Goal: Find specific page/section: Find specific page/section

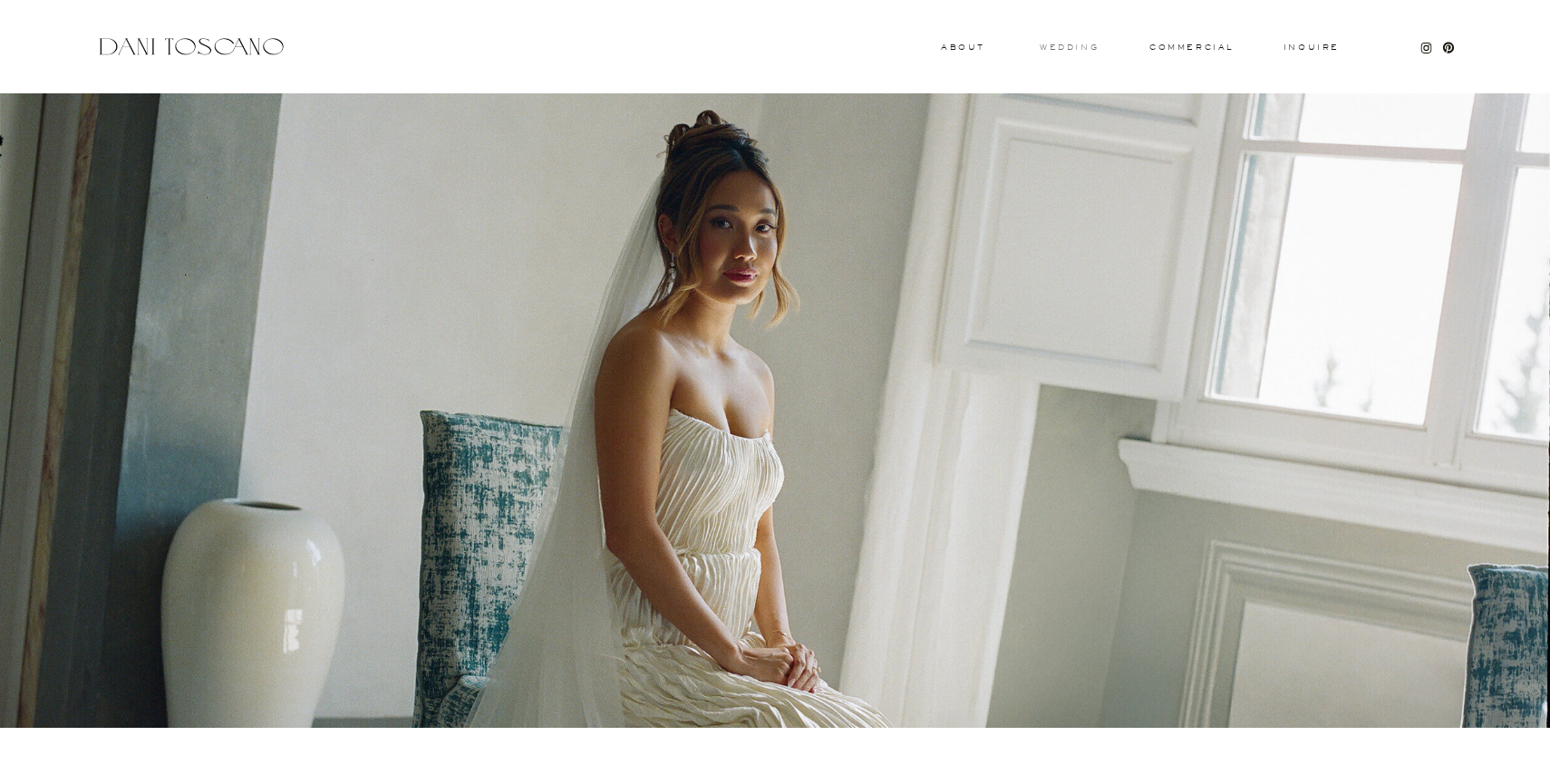
click at [1073, 50] on h3 "wedding" at bounding box center [1068, 46] width 59 height 7
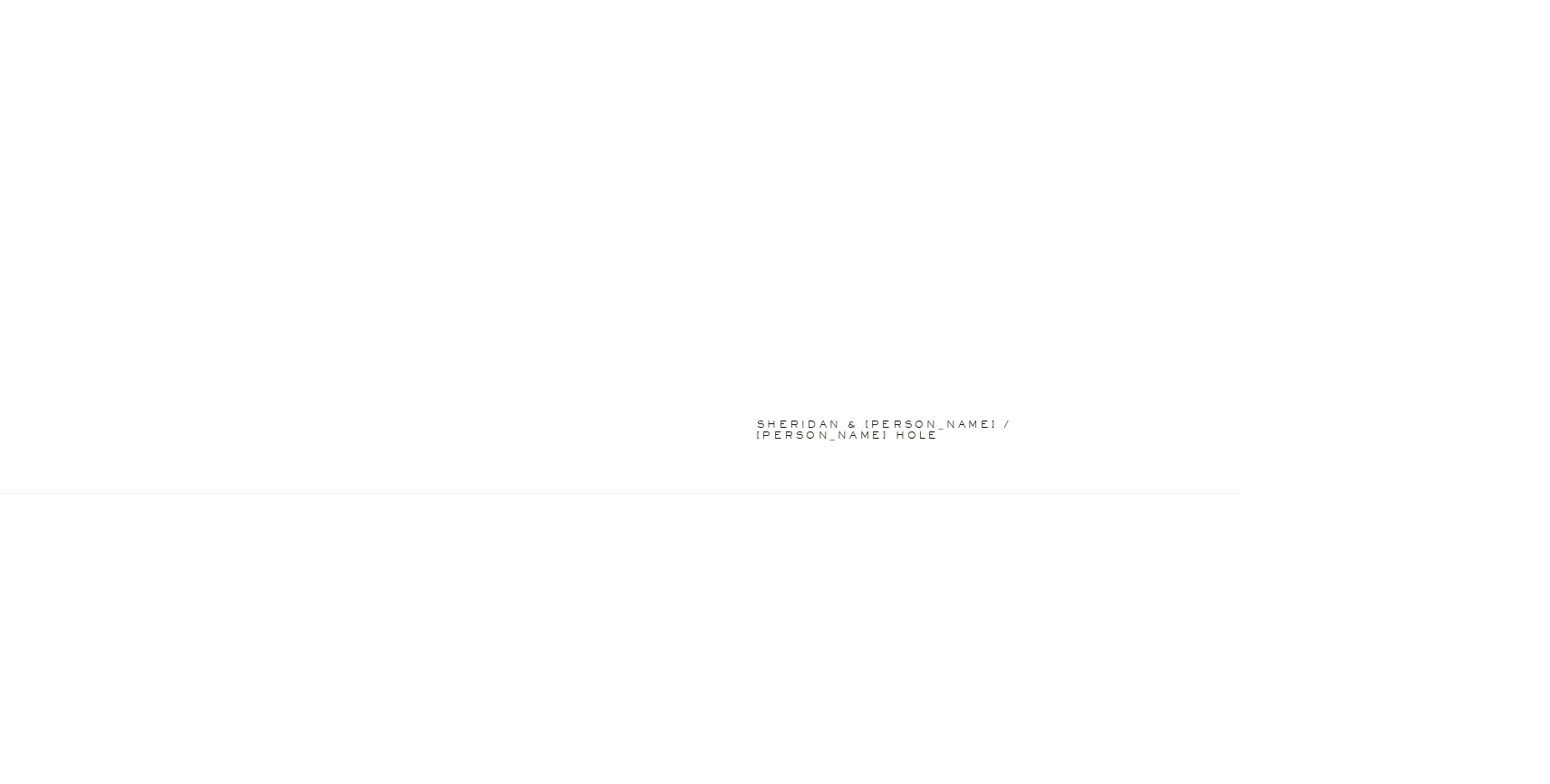
scroll to position [1056, 0]
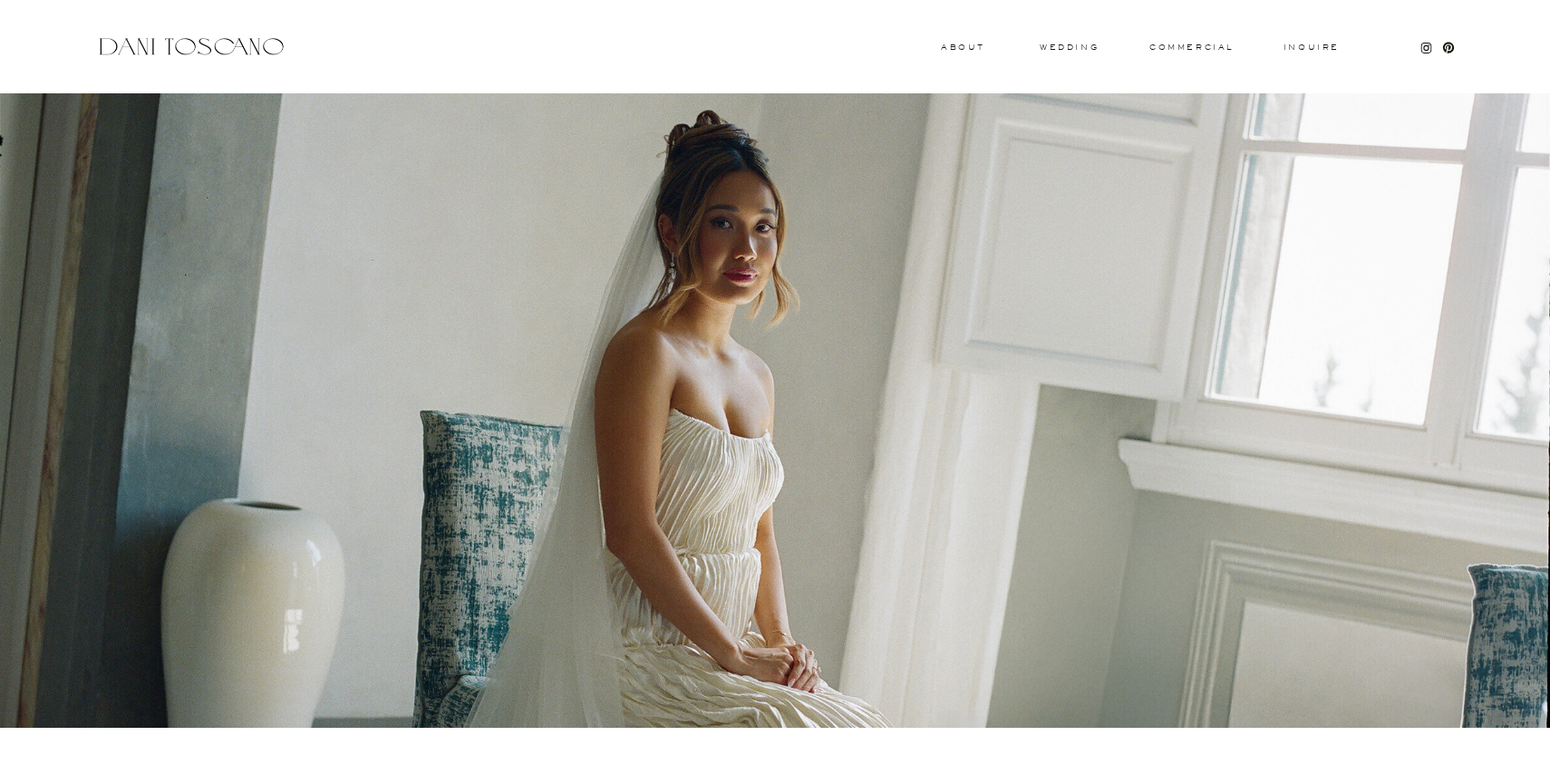
scroll to position [3, 0]
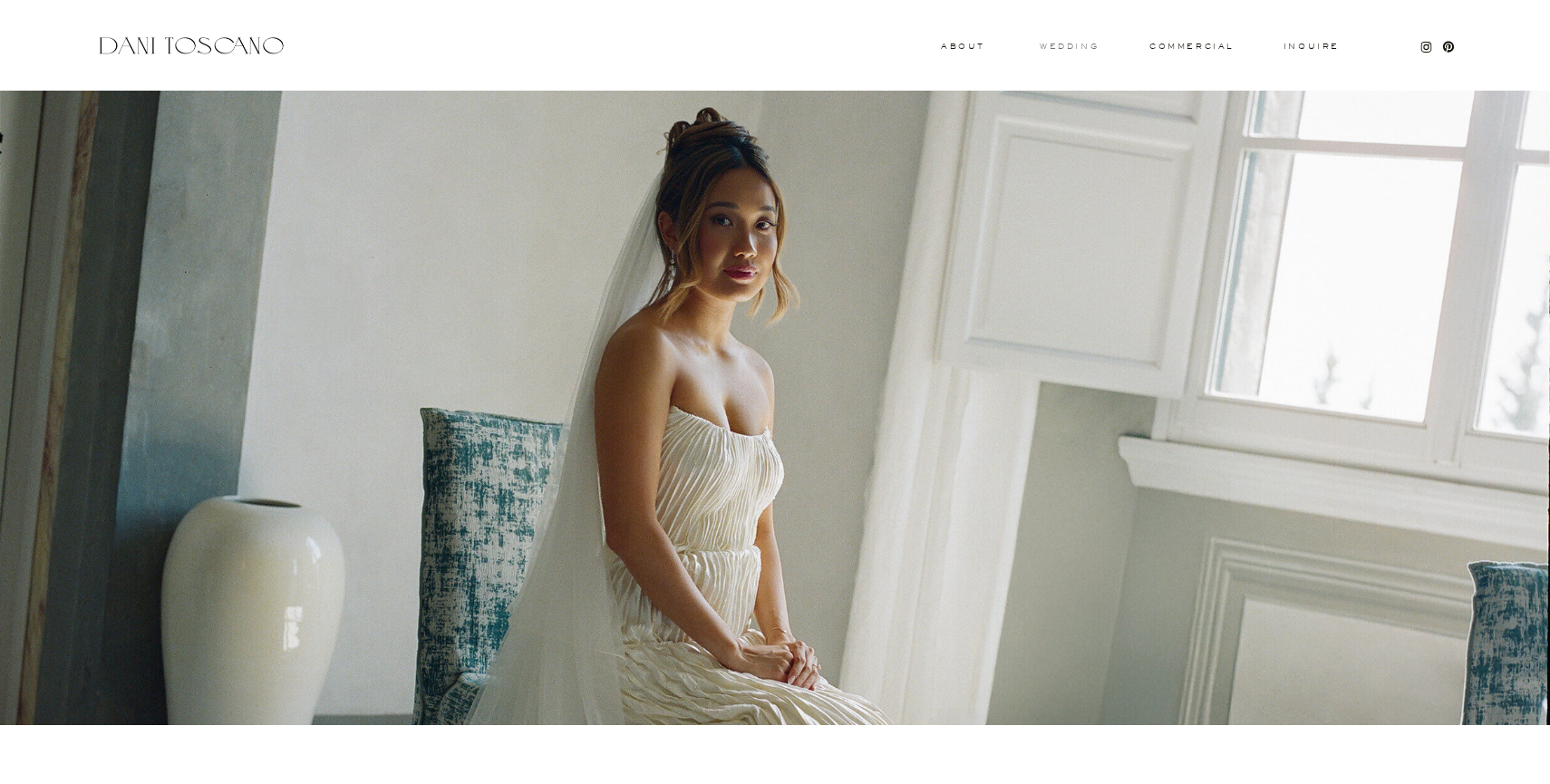
click at [1072, 42] on h3 "wedding" at bounding box center [1068, 45] width 59 height 7
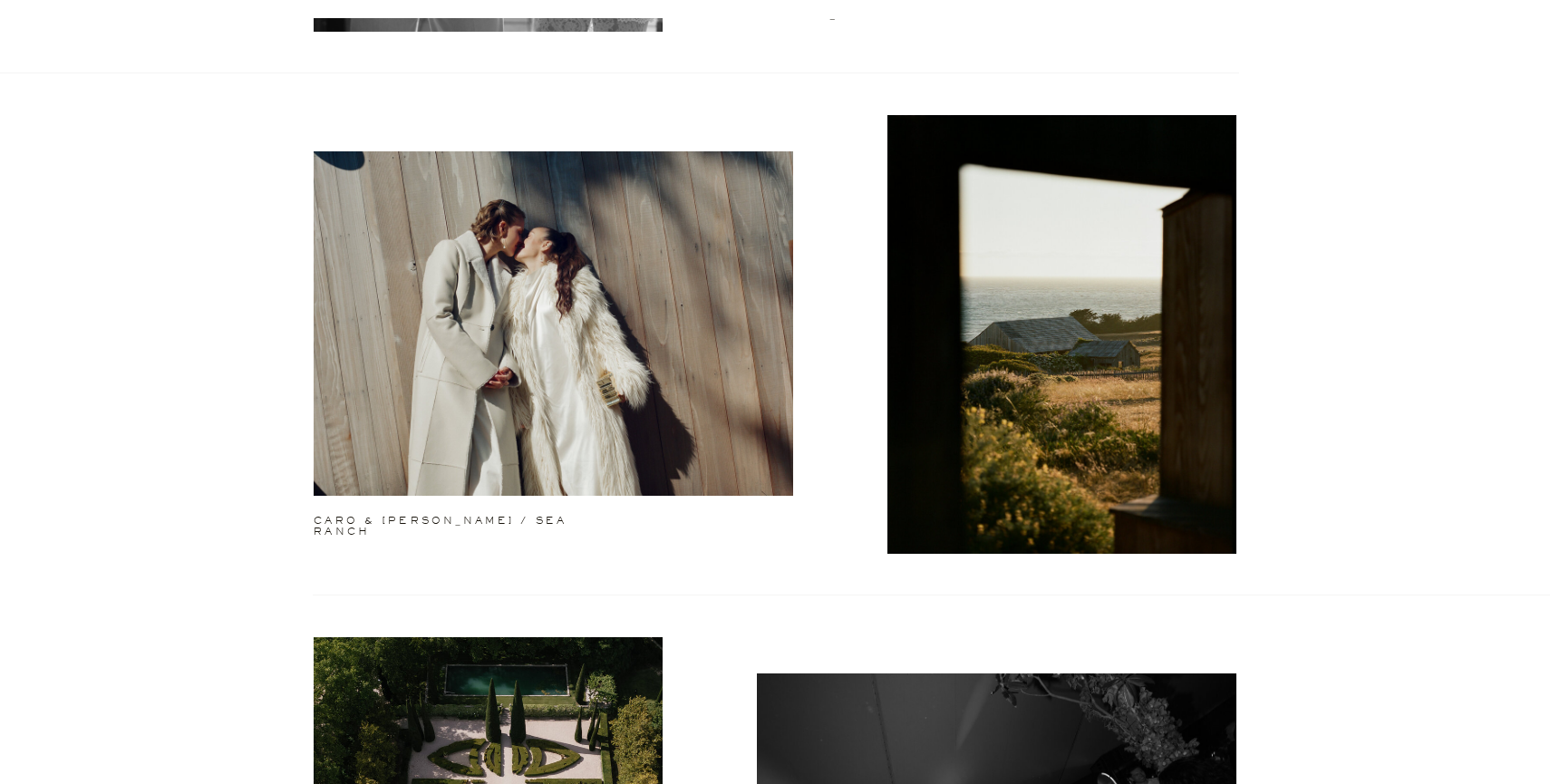
scroll to position [1554, 0]
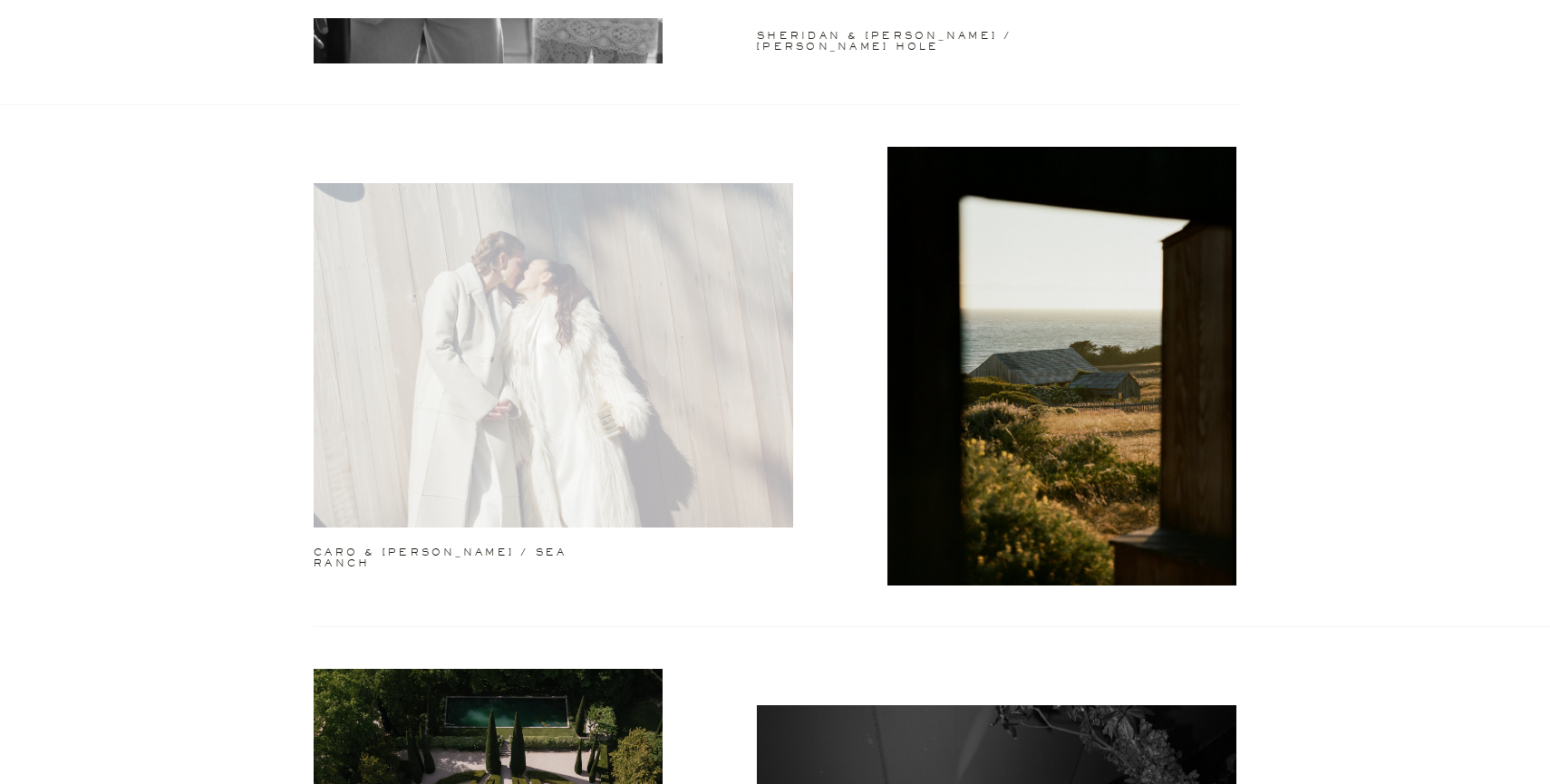
click at [677, 375] on div at bounding box center [553, 355] width 480 height 344
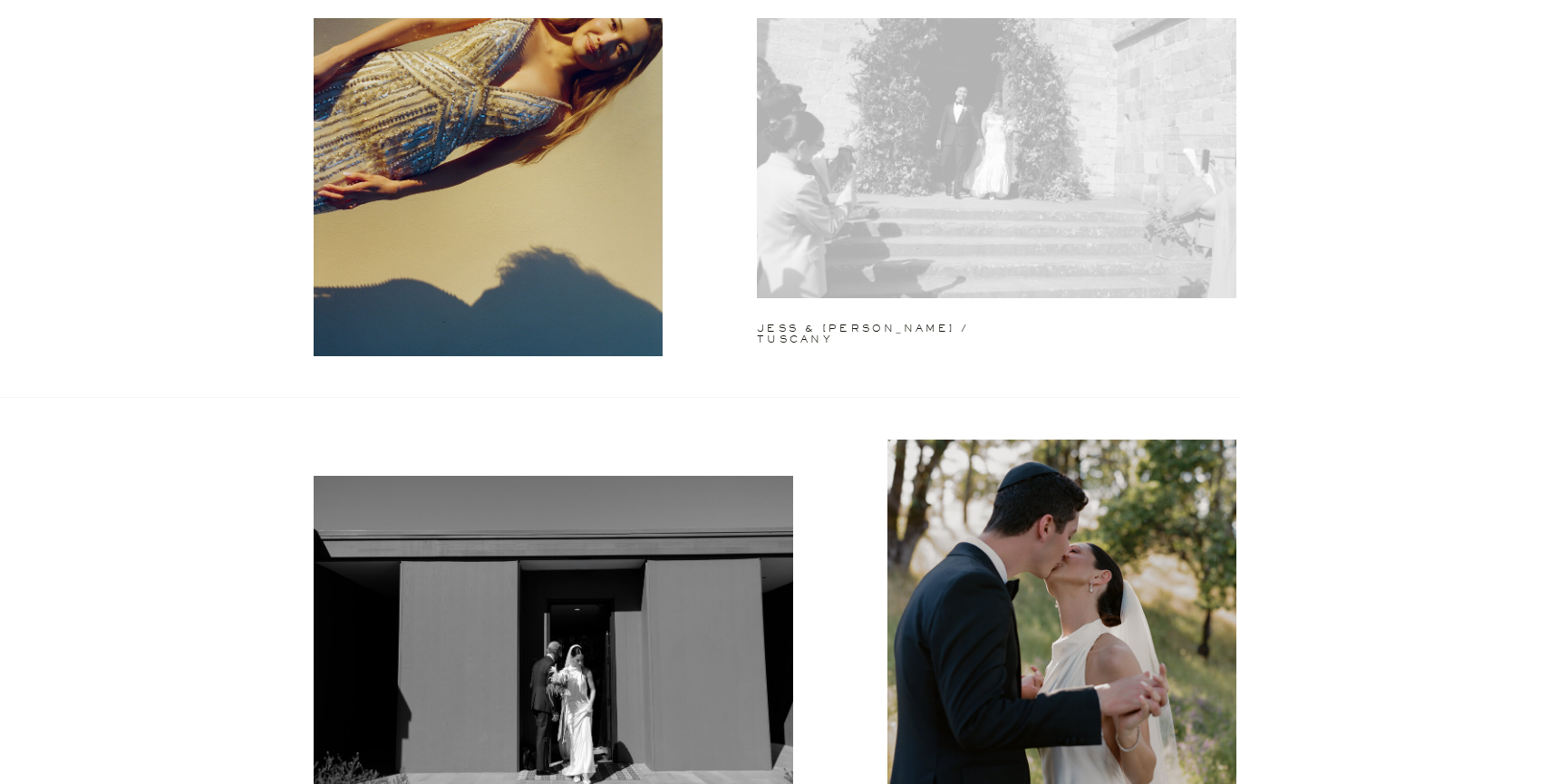
scroll to position [494, 0]
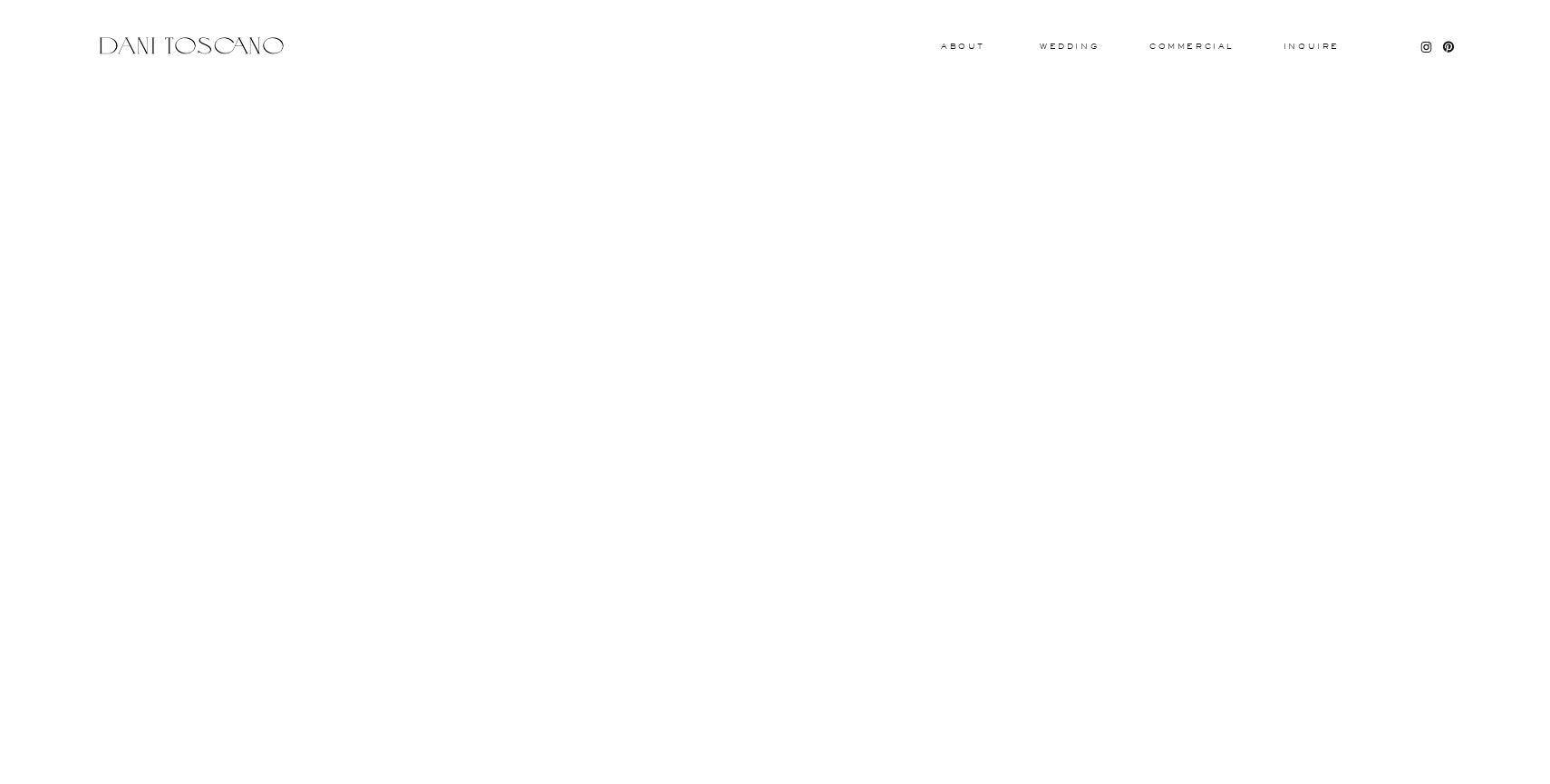
scroll to position [7521, 0]
